Goal: Find contact information: Find contact information

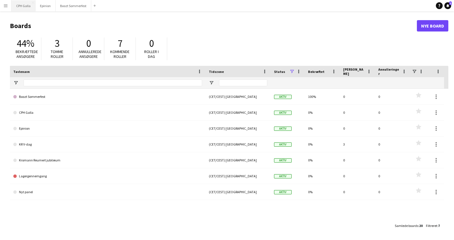
click at [23, 6] on button "CPH Galla Luk" at bounding box center [24, 5] width 24 height 11
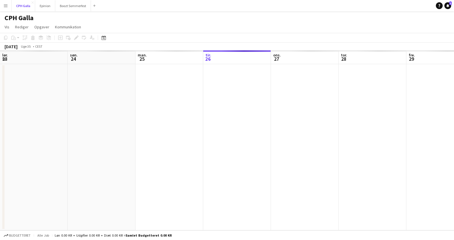
scroll to position [0, 135]
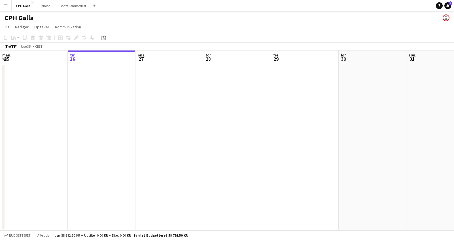
click at [157, 101] on app-date-cell at bounding box center [169, 147] width 68 height 166
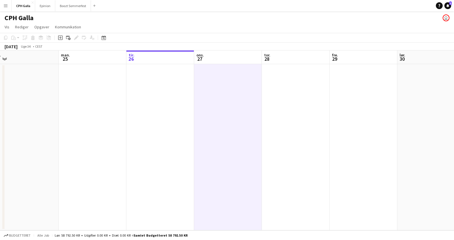
drag, startPoint x: 165, startPoint y: 115, endPoint x: 329, endPoint y: 127, distance: 163.8
click at [329, 127] on app-calendar-viewport "fre. 22 lør. 23 søn. 24 man. 25 tir. 26 ons. 27 tor. 28 fre. 29 lør. 30 søn. 31…" at bounding box center [227, 140] width 454 height 180
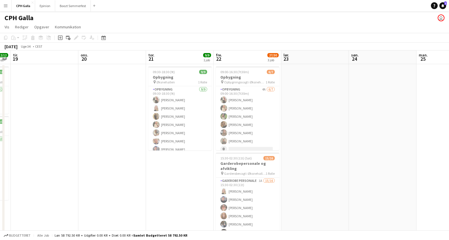
drag, startPoint x: 274, startPoint y: 139, endPoint x: 353, endPoint y: 140, distance: 78.4
click at [353, 140] on app-calendar-viewport "søn. 17 man. 18 12/12 2 job tir. 19 ons. 20 tor. 21 9/9 1 job fre. 22 27/30 3 j…" at bounding box center [224, 191] width 449 height 283
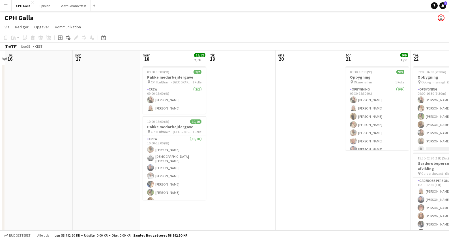
drag, startPoint x: 117, startPoint y: 135, endPoint x: 315, endPoint y: 155, distance: 198.3
click at [315, 155] on app-calendar-viewport "tor. 14 fre. 15 lør. 16 søn. 17 man. 18 12/12 2 job tir. 19 ons. 20 tor. 21 9/9…" at bounding box center [224, 191] width 449 height 283
click at [170, 104] on app-card-role "Crew [DATE] 09:00-18:00 (9t) [PERSON_NAME] [PERSON_NAME]" at bounding box center [173, 99] width 63 height 27
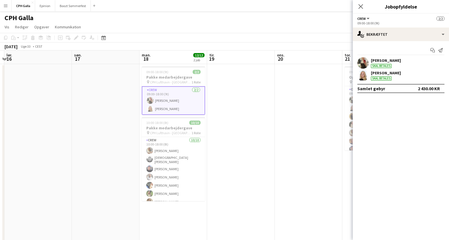
click at [366, 74] on app-user-avatar at bounding box center [363, 75] width 11 height 11
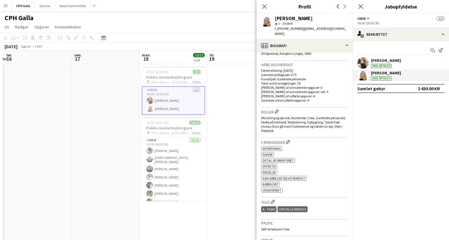
scroll to position [240, 0]
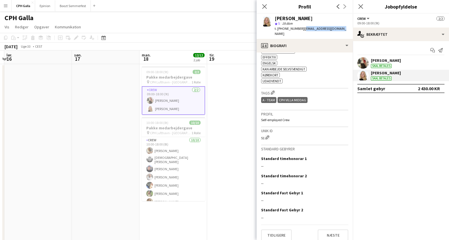
drag, startPoint x: 334, startPoint y: 28, endPoint x: 298, endPoint y: 29, distance: 35.4
click at [298, 29] on span "| [EMAIL_ADDRESS][DOMAIN_NAME]" at bounding box center [311, 30] width 72 height 9
copy span "[EMAIL_ADDRESS][DOMAIN_NAME]"
click at [412, 108] on mat-expansion-panel "check Bekræftet Start chat Send notifikation [PERSON_NAME] Skal betales [PERSON…" at bounding box center [401, 140] width 96 height 198
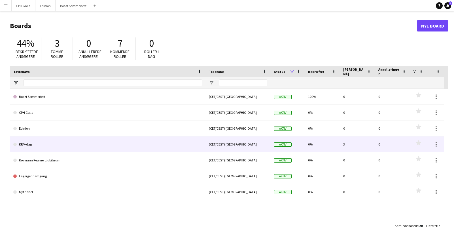
click at [57, 142] on link "KR V-dag" at bounding box center [107, 144] width 189 height 16
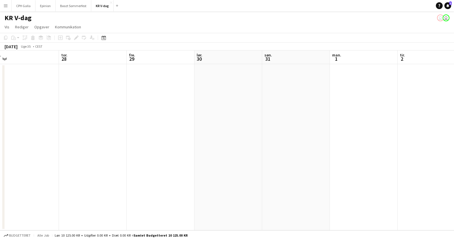
drag, startPoint x: 240, startPoint y: 134, endPoint x: 133, endPoint y: 122, distance: 107.7
click at [124, 125] on app-calendar-viewport "søn. 24 man. 25 tir. 26 ons. 27 tor. 28 fre. 29 lør. 30 søn. 31 man. 1 tir. 2 o…" at bounding box center [227, 140] width 454 height 180
drag, startPoint x: 163, startPoint y: 117, endPoint x: 175, endPoint y: 116, distance: 12.5
click at [134, 116] on app-calendar-viewport "søn. 24 man. 25 tir. 26 ons. 27 tor. 28 fre. 29 lør. 30 søn. 31 man. 1 tir. 2 o…" at bounding box center [227, 140] width 454 height 180
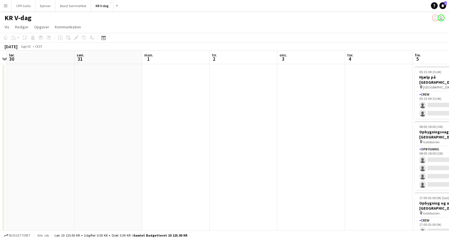
drag, startPoint x: 251, startPoint y: 118, endPoint x: 119, endPoint y: 110, distance: 131.6
click at [119, 110] on app-calendar-viewport "tir. 26 ons. 27 tor. 28 fre. 29 lør. 30 søn. 31 man. 1 tir. 2 ons. 3 tor. 4 fre…" at bounding box center [224, 157] width 449 height 215
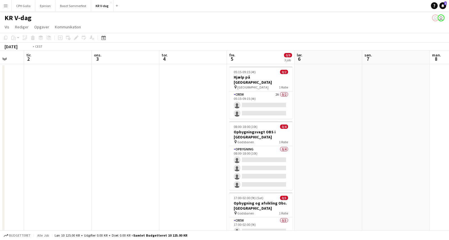
drag, startPoint x: 218, startPoint y: 117, endPoint x: 145, endPoint y: 111, distance: 73.3
click at [145, 111] on app-calendar-viewport "fre. 29 lør. 30 søn. 31 man. 1 tir. 2 ons. 3 tor. 4 fre. 5 0/9 3 job lør. 6 søn…" at bounding box center [224, 157] width 449 height 215
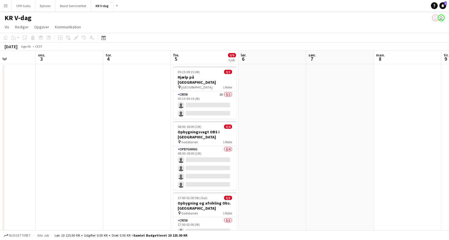
drag, startPoint x: 309, startPoint y: 129, endPoint x: 299, endPoint y: 129, distance: 10.2
click at [299, 129] on app-calendar-viewport "lør. 30 søn. 31 man. 1 tir. 2 ons. 3 tor. 4 fre. 5 0/9 3 job lør. 6 søn. 7 man.…" at bounding box center [224, 157] width 449 height 215
